Goal: Task Accomplishment & Management: Manage account settings

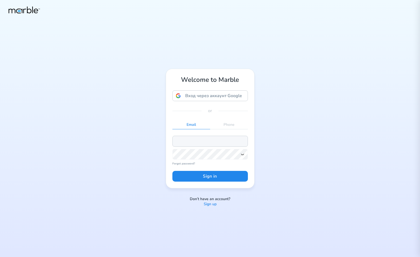
click at [204, 143] on input "email" at bounding box center [210, 140] width 76 height 11
paste input "[EMAIL_ADDRESS][DOMAIN_NAME]"
type input "[EMAIL_ADDRESS][DOMAIN_NAME]"
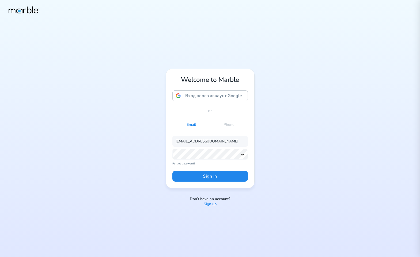
scroll to position [0, 0]
click at [244, 154] on icon at bounding box center [242, 154] width 4 height 4
click at [235, 178] on button "Sign in" at bounding box center [210, 176] width 76 height 11
click at [190, 140] on input "email" at bounding box center [210, 140] width 76 height 11
paste input "markouski.u+84937589235475@gmail.com"
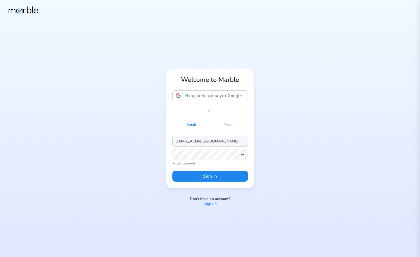
scroll to position [0, 5]
type input "[EMAIL_ADDRESS][DOMAIN_NAME]"
click at [242, 154] on icon at bounding box center [242, 154] width 4 height 4
click at [229, 175] on button "Sign in" at bounding box center [210, 176] width 76 height 11
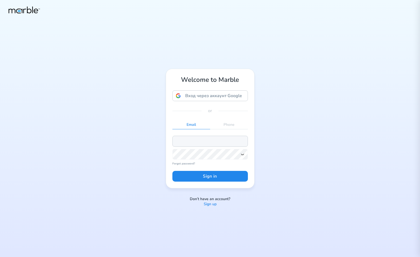
click at [216, 144] on input "email" at bounding box center [210, 140] width 76 height 11
click at [208, 143] on input "email" at bounding box center [210, 140] width 76 height 11
paste input "[EMAIL_ADDRESS][DOMAIN_NAME]"
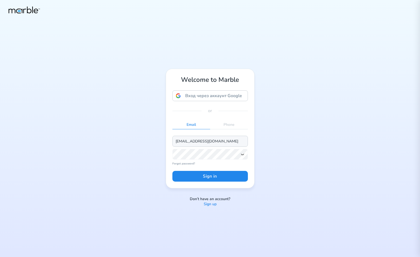
type input "[EMAIL_ADDRESS][DOMAIN_NAME]"
click at [243, 156] on icon at bounding box center [242, 154] width 4 height 4
click at [214, 174] on button "Sign in" at bounding box center [210, 176] width 76 height 11
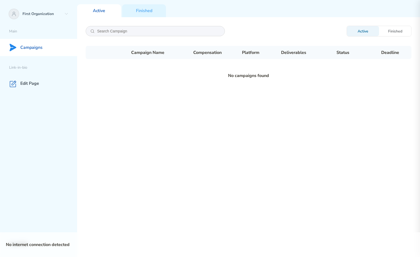
click at [232, 120] on div "Active Finished Campaign Name Compensation Platform Deliverables Status Deadlin…" at bounding box center [248, 136] width 343 height 239
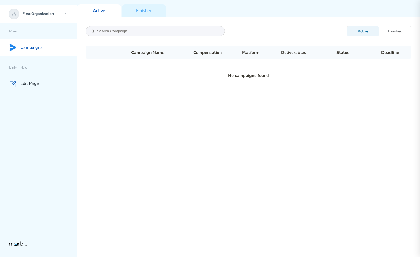
click at [62, 12] on div "First Organization" at bounding box center [38, 13] width 77 height 17
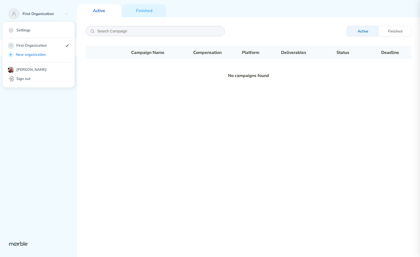
click at [136, 117] on div "Active Finished Campaign Name Compensation Platform Deliverables Status Deadlin…" at bounding box center [248, 136] width 343 height 239
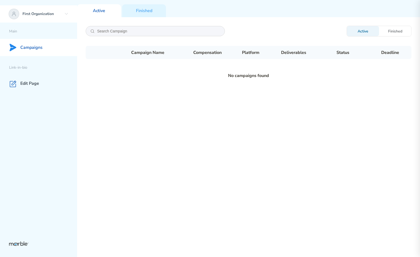
click at [65, 14] on icon at bounding box center [66, 14] width 4 height 4
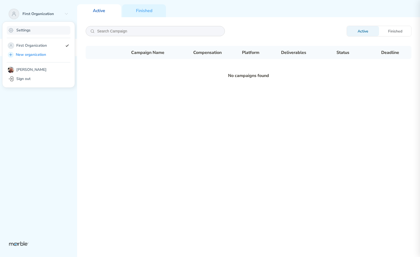
click at [43, 33] on div "Settings" at bounding box center [39, 30] width 64 height 9
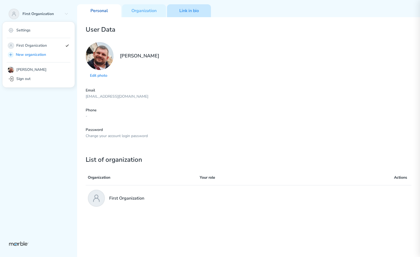
click at [183, 14] on div "Link in bio" at bounding box center [189, 10] width 44 height 13
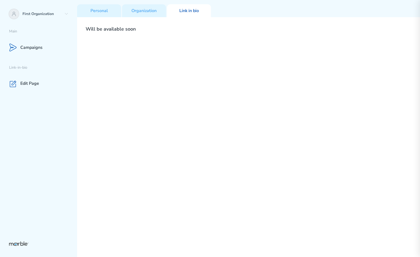
click at [194, 51] on div "Will be available soon" at bounding box center [248, 136] width 343 height 239
click at [144, 7] on div "Organization" at bounding box center [144, 10] width 44 height 13
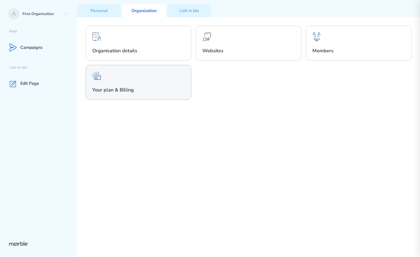
click at [185, 72] on div "Your plan & Billing" at bounding box center [139, 82] width 106 height 35
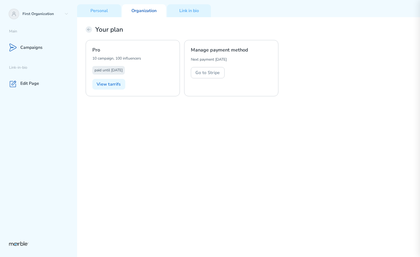
click at [89, 29] on icon at bounding box center [89, 29] width 3 height 3
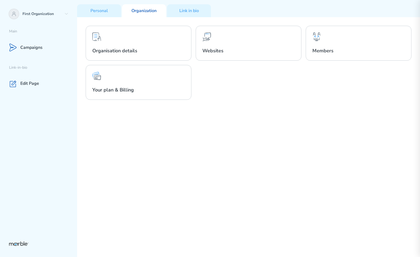
click at [187, 131] on div "Organisation details Websites Members Your plan & Billing" at bounding box center [248, 136] width 343 height 239
click at [67, 16] on icon at bounding box center [66, 14] width 4 height 4
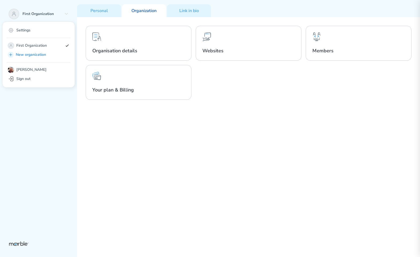
click at [184, 175] on div "Organisation details Websites Members Your plan & Billing" at bounding box center [248, 136] width 343 height 239
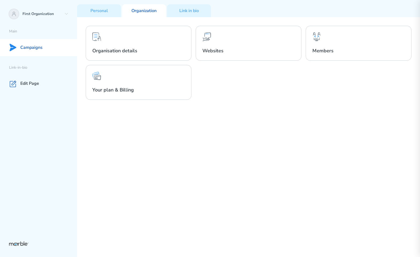
click at [43, 49] on div "Campaigns" at bounding box center [38, 47] width 77 height 17
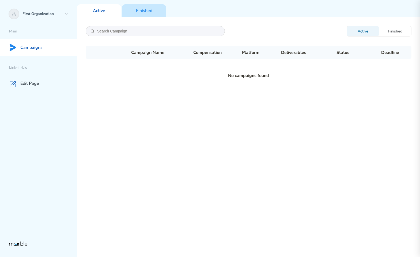
click at [149, 11] on p "Finished" at bounding box center [144, 11] width 16 height 6
click at [97, 10] on p "Active" at bounding box center [99, 11] width 12 height 6
click at [134, 9] on div "Finished" at bounding box center [144, 10] width 44 height 13
click at [101, 13] on p "Active" at bounding box center [99, 11] width 12 height 6
click at [144, 14] on div "Finished" at bounding box center [144, 10] width 44 height 13
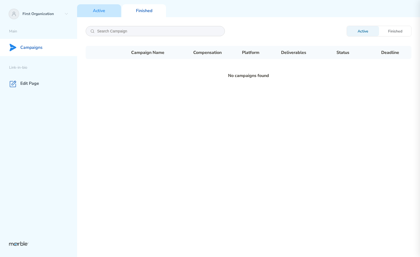
click at [100, 14] on div "Active" at bounding box center [99, 10] width 44 height 13
click at [144, 13] on p "Finished" at bounding box center [144, 11] width 16 height 6
click at [99, 11] on p "Active" at bounding box center [99, 11] width 12 height 6
click at [136, 13] on p "Finished" at bounding box center [144, 11] width 16 height 6
click at [92, 9] on div "Active" at bounding box center [99, 10] width 44 height 13
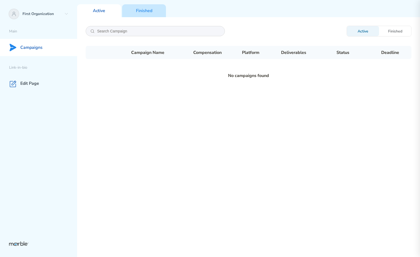
click at [131, 11] on div "Finished" at bounding box center [144, 10] width 44 height 13
click at [97, 9] on p "Active" at bounding box center [99, 11] width 12 height 6
click at [136, 7] on div "Finished" at bounding box center [144, 10] width 44 height 13
click at [95, 9] on p "Active" at bounding box center [99, 11] width 12 height 6
click at [137, 10] on p "Finished" at bounding box center [144, 11] width 16 height 6
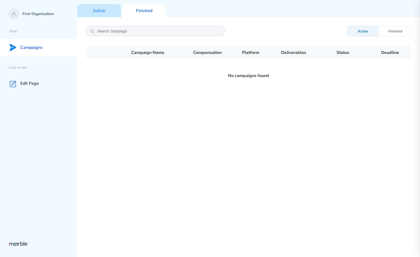
click at [97, 13] on p "Active" at bounding box center [99, 11] width 12 height 6
click at [149, 11] on p "Finished" at bounding box center [144, 11] width 16 height 6
click at [113, 12] on div "Active" at bounding box center [99, 10] width 44 height 13
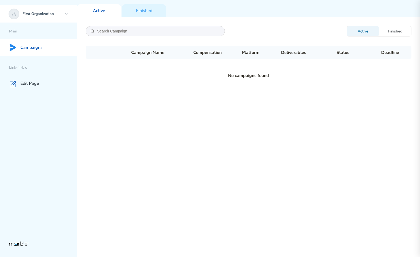
click at [66, 15] on icon at bounding box center [66, 14] width 4 height 4
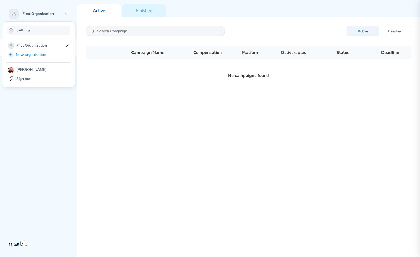
click at [59, 31] on div "Settings" at bounding box center [39, 30] width 64 height 9
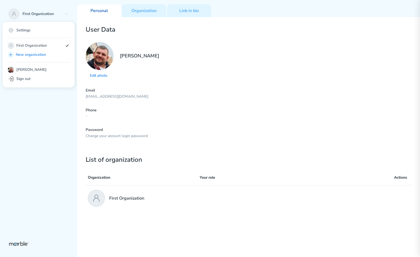
click at [175, 56] on div "Edit photo [PERSON_NAME]" at bounding box center [249, 60] width 326 height 37
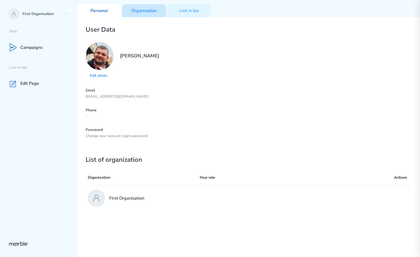
click at [135, 9] on p "Organization" at bounding box center [143, 11] width 25 height 6
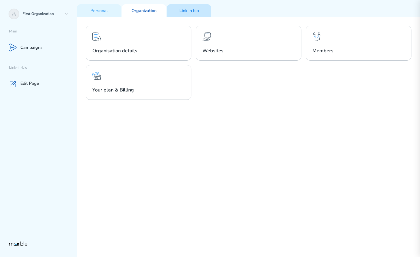
click at [188, 6] on div "Link in bio" at bounding box center [189, 10] width 44 height 13
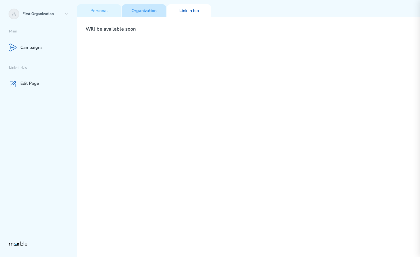
click at [155, 10] on p "Organization" at bounding box center [143, 11] width 25 height 6
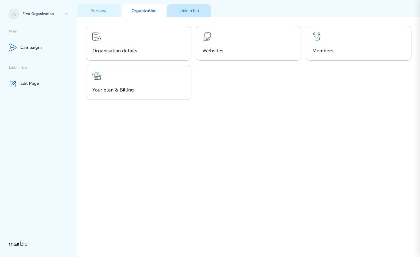
click at [183, 8] on p "Link in bio" at bounding box center [189, 11] width 20 height 6
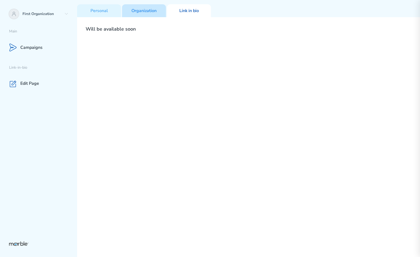
click at [146, 8] on p "Organization" at bounding box center [143, 11] width 25 height 6
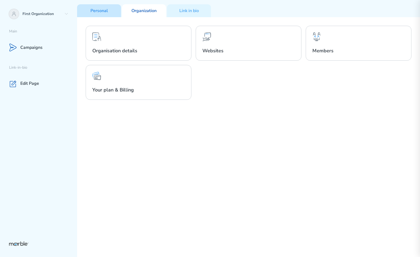
click at [107, 12] on p "Personal" at bounding box center [99, 11] width 17 height 6
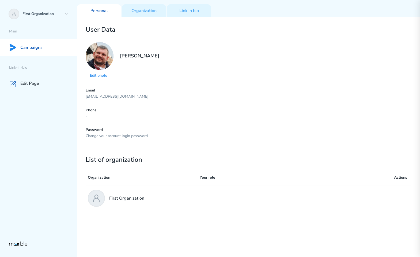
click at [44, 49] on div "Campaigns" at bounding box center [38, 47] width 77 height 17
